Goal: Transaction & Acquisition: Book appointment/travel/reservation

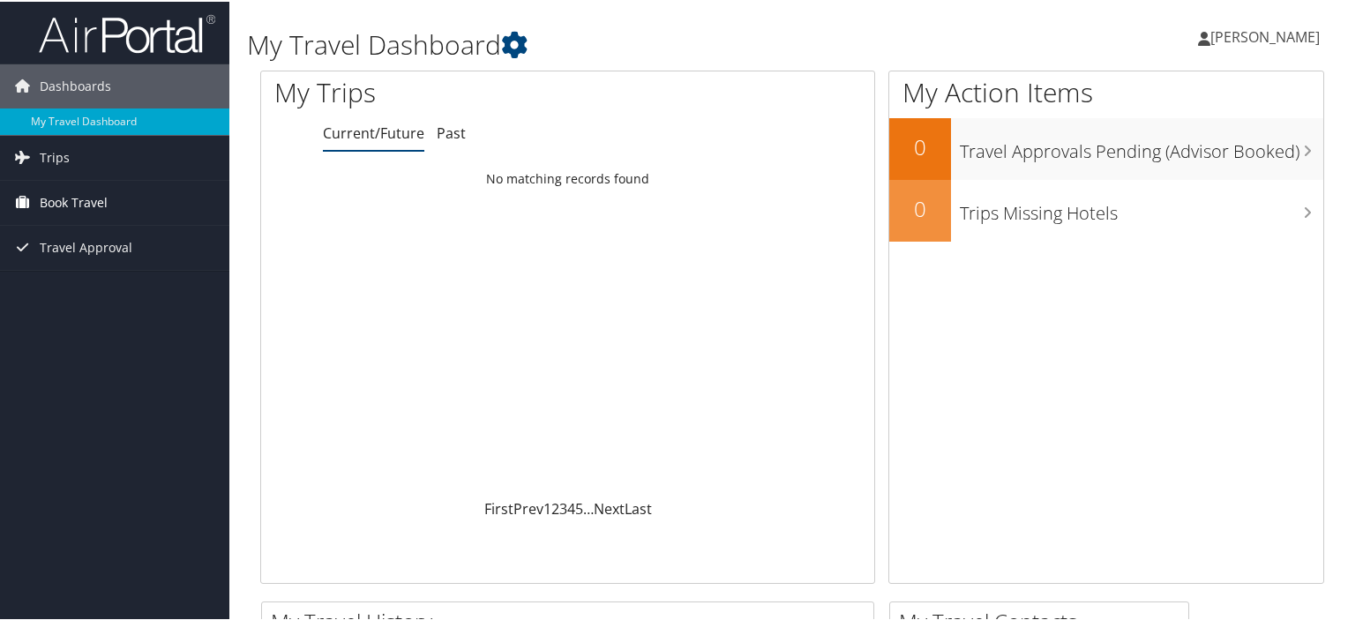
click at [100, 200] on span "Book Travel" at bounding box center [74, 201] width 68 height 44
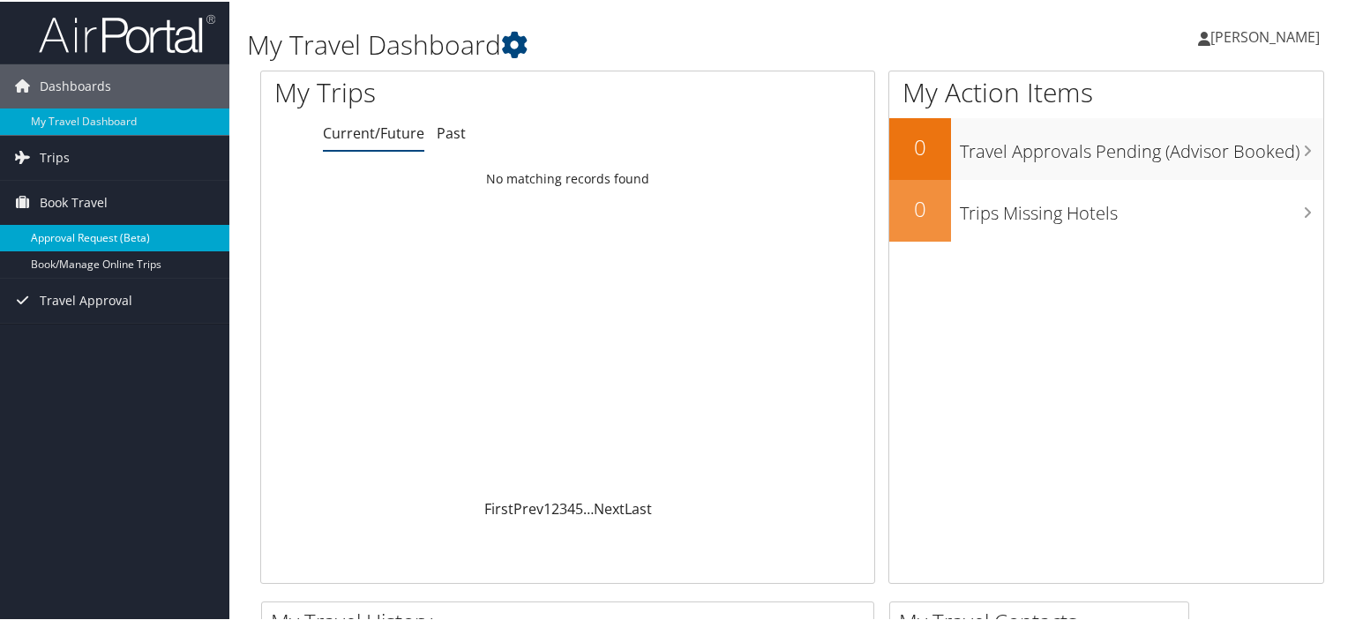
click at [102, 238] on link "Approval Request (Beta)" at bounding box center [114, 236] width 229 height 26
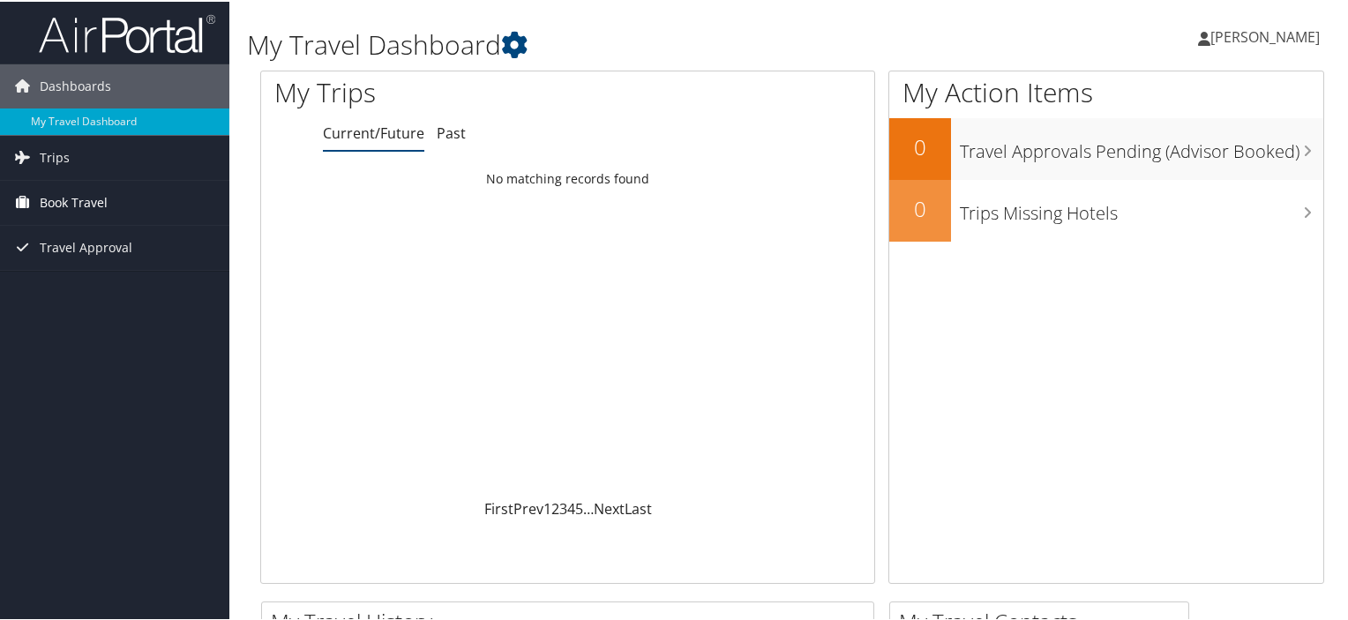
click at [92, 199] on span "Book Travel" at bounding box center [74, 201] width 68 height 44
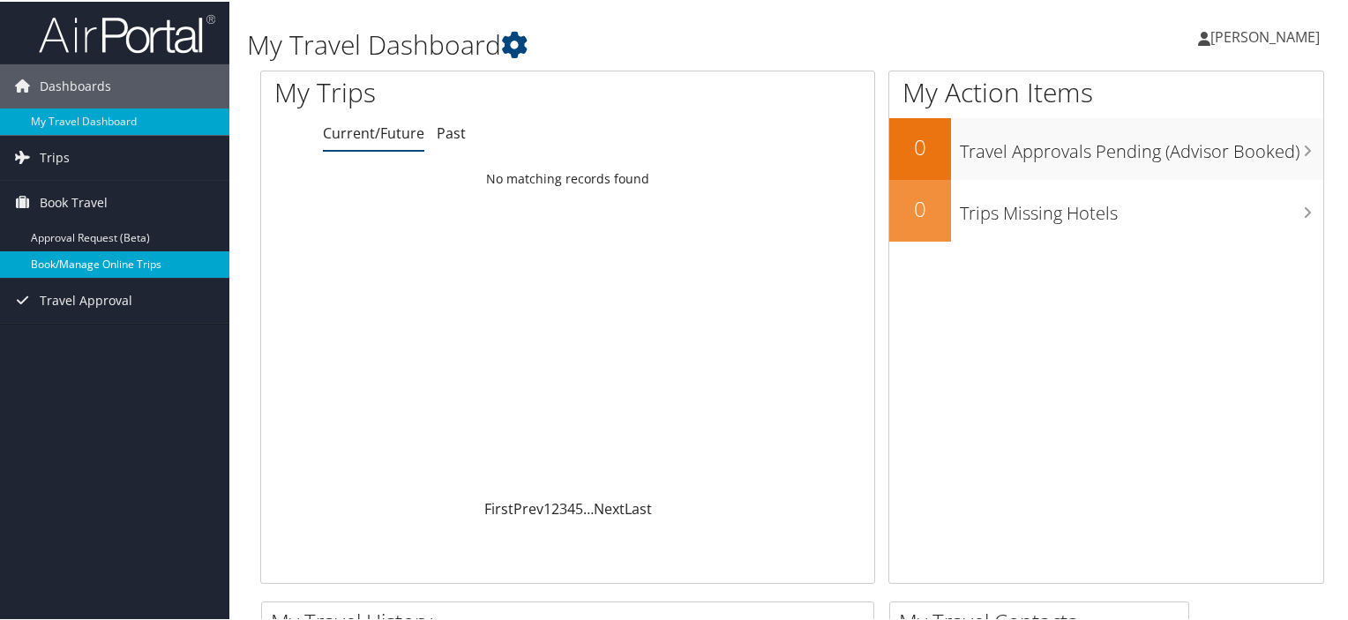
click at [94, 260] on link "Book/Manage Online Trips" at bounding box center [114, 263] width 229 height 26
